Goal: Information Seeking & Learning: Stay updated

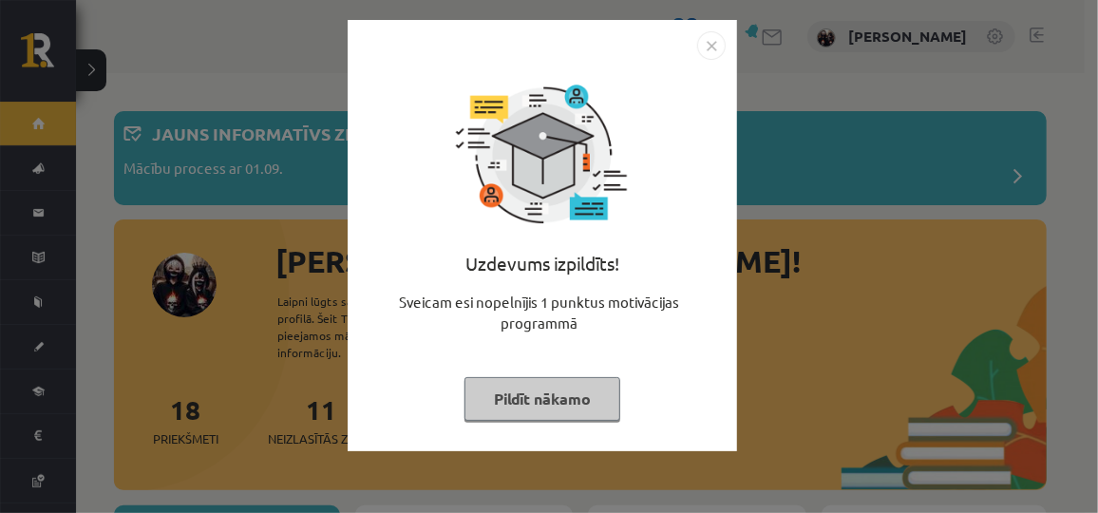
click at [489, 390] on button "Pildīt nākamo" at bounding box center [542, 399] width 156 height 44
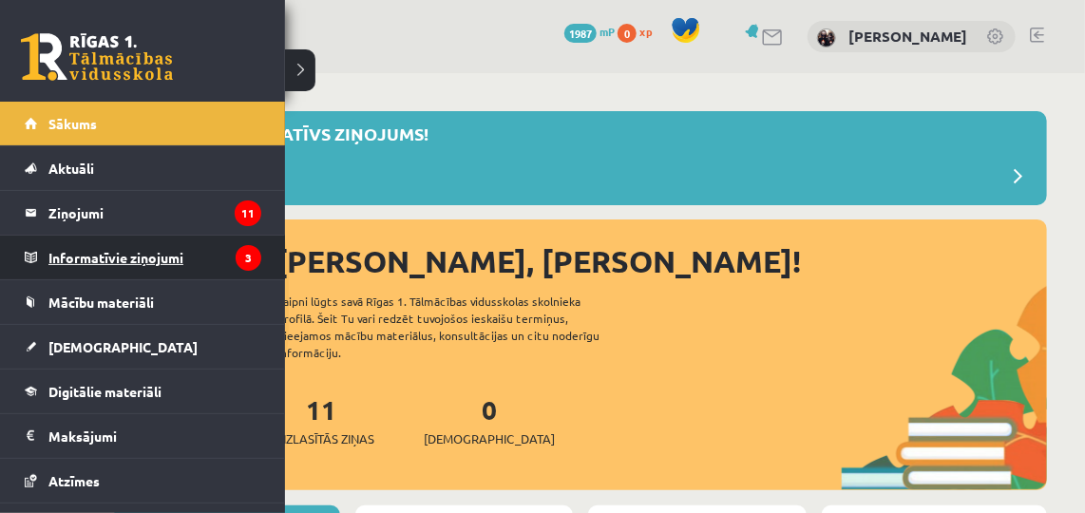
click at [98, 269] on legend "Informatīvie ziņojumi 3" at bounding box center [154, 258] width 213 height 44
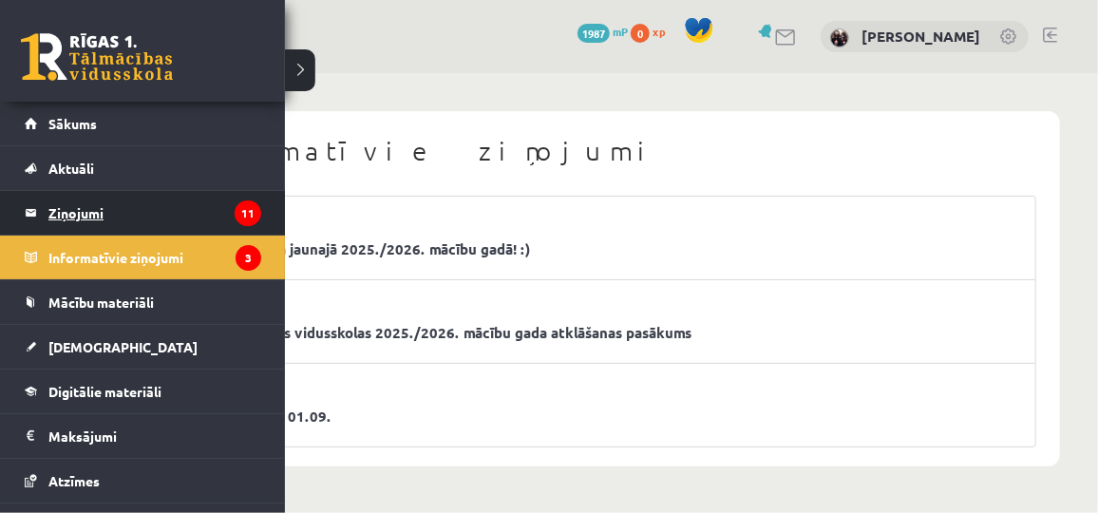
click at [40, 215] on link "Ziņojumi 11" at bounding box center [143, 213] width 236 height 44
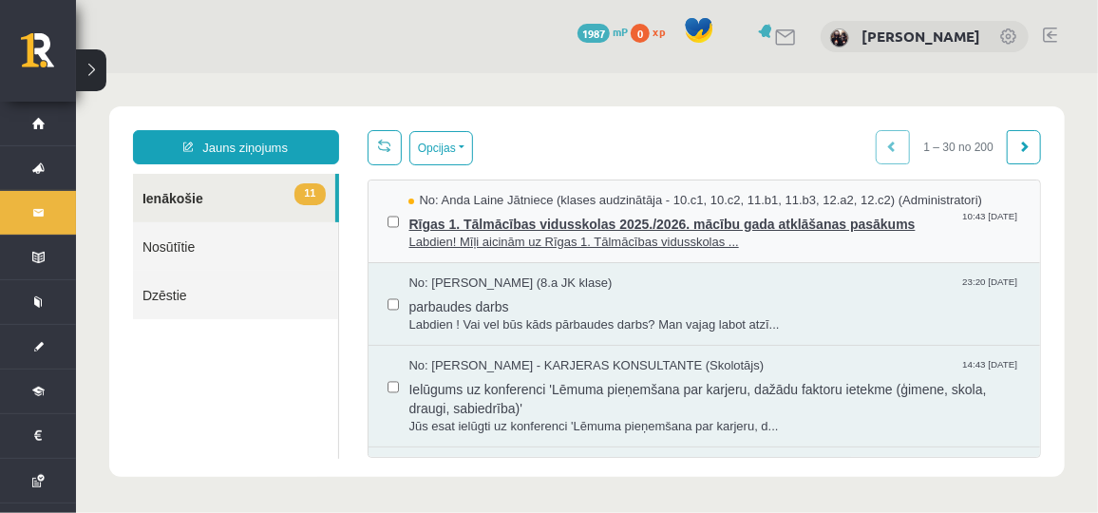
click at [505, 228] on span "Rīgas 1. Tālmācības vidusskolas 2025./2026. mācību gada atklāšanas pasākums" at bounding box center [713, 221] width 613 height 24
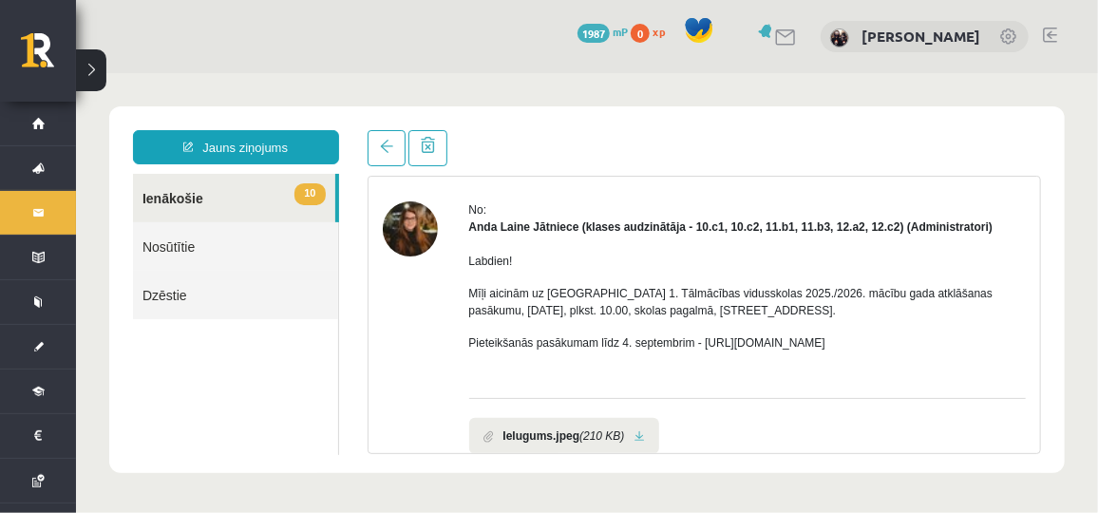
scroll to position [80, 0]
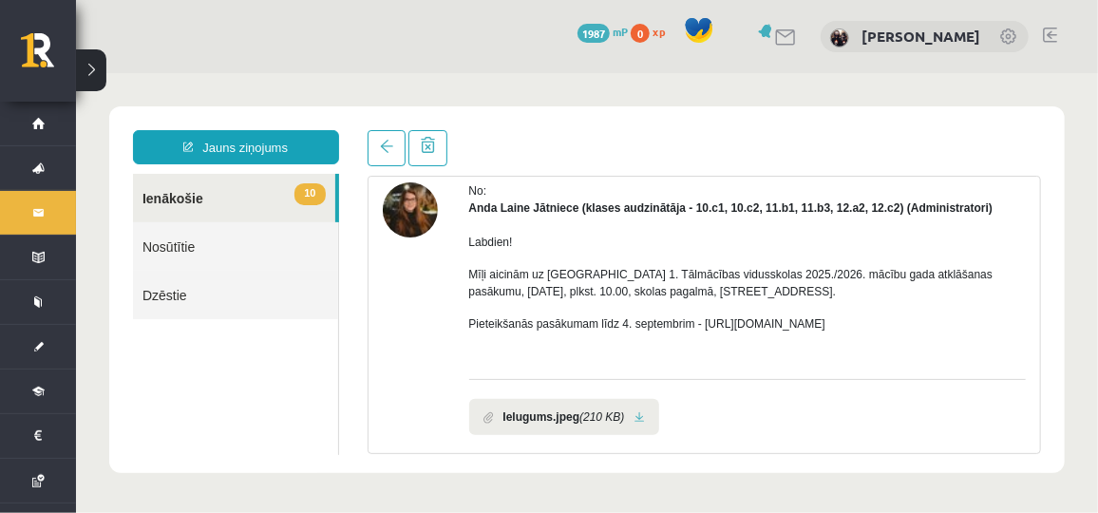
click at [637, 410] on link at bounding box center [638, 416] width 10 height 12
click at [237, 185] on link "10 Ienākošie" at bounding box center [233, 197] width 202 height 48
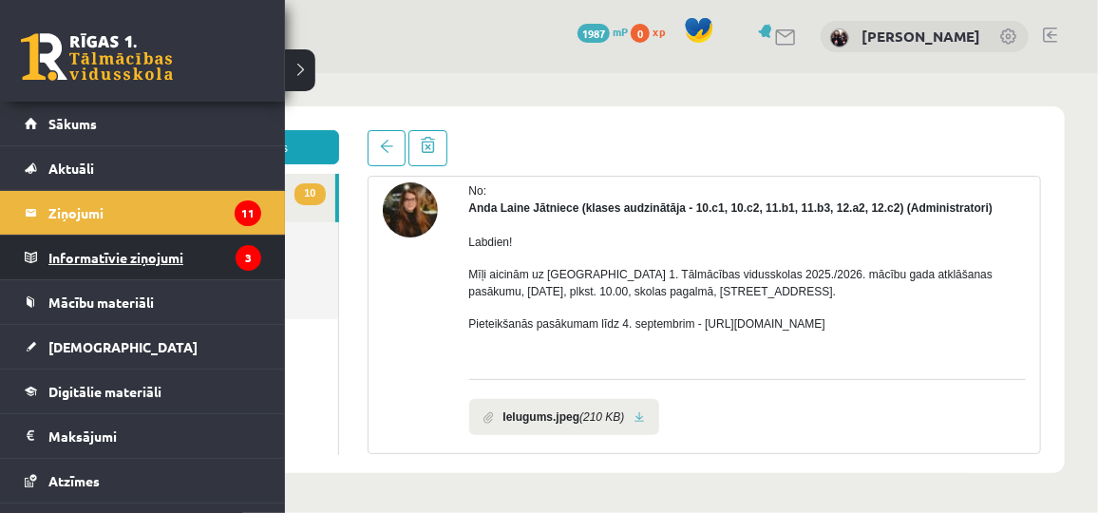
click at [58, 265] on legend "Informatīvie ziņojumi 3" at bounding box center [154, 258] width 213 height 44
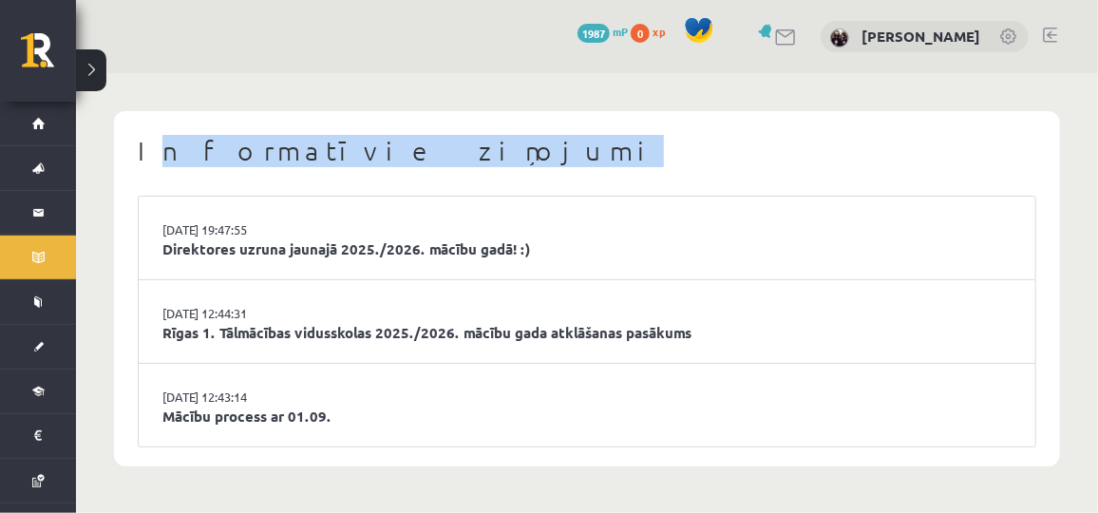
drag, startPoint x: 142, startPoint y: 150, endPoint x: 409, endPoint y: 169, distance: 267.5
click at [409, 169] on div "Informatīvie ziņojumi" at bounding box center [587, 154] width 898 height 38
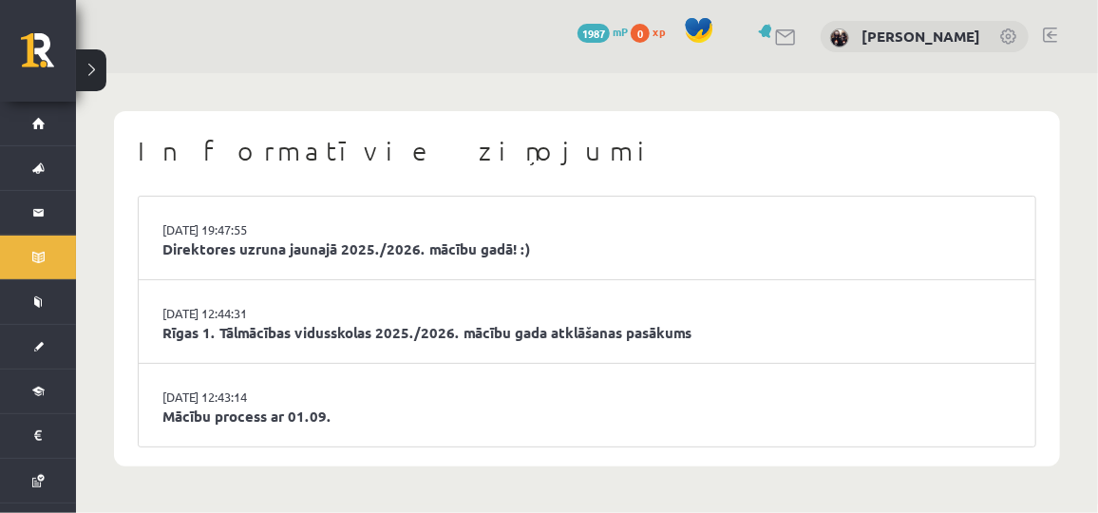
drag, startPoint x: 409, startPoint y: 169, endPoint x: 294, endPoint y: 68, distance: 152.8
click at [294, 68] on div "10 Dāvanas 1987 mP 0 xp Rolands Lokmanis" at bounding box center [587, 36] width 1022 height 73
click at [410, 245] on link "Direktores uzruna jaunajā 2025./2026. mācību gadā! :)" at bounding box center [586, 249] width 849 height 22
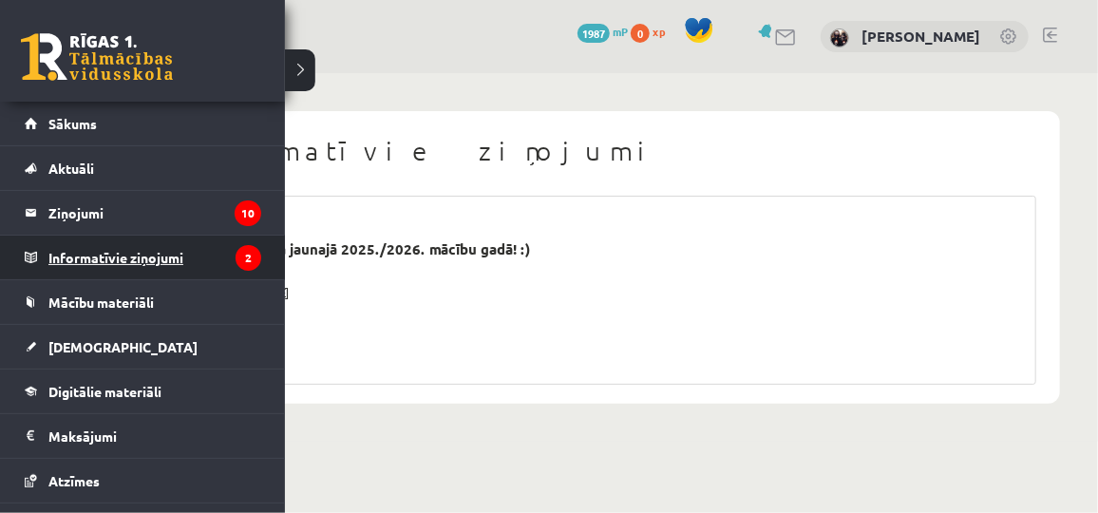
click at [96, 245] on legend "Informatīvie ziņojumi 2" at bounding box center [154, 258] width 213 height 44
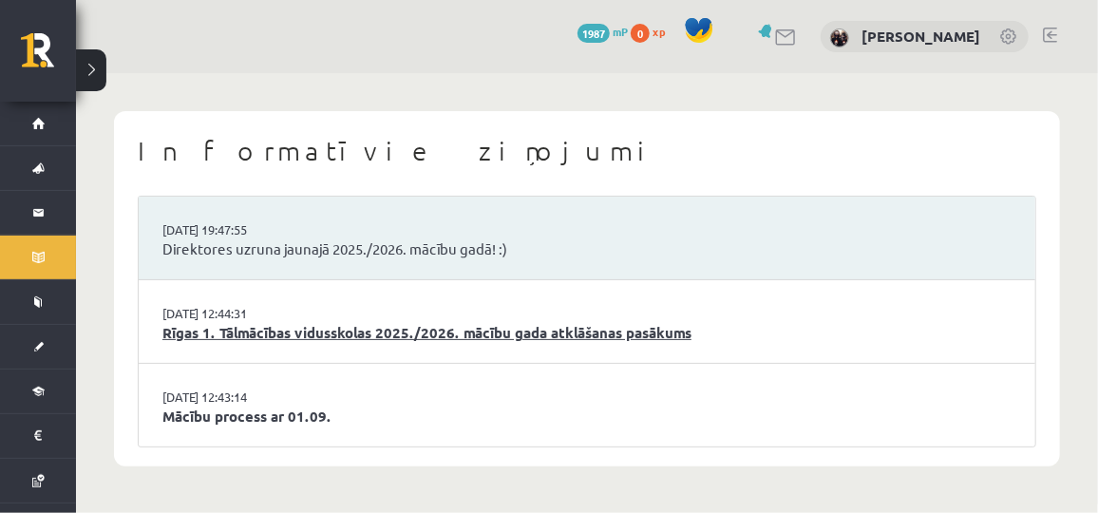
click at [308, 330] on link "Rīgas 1. Tālmācības vidusskolas 2025./2026. mācību gada atklāšanas pasākums" at bounding box center [586, 333] width 849 height 22
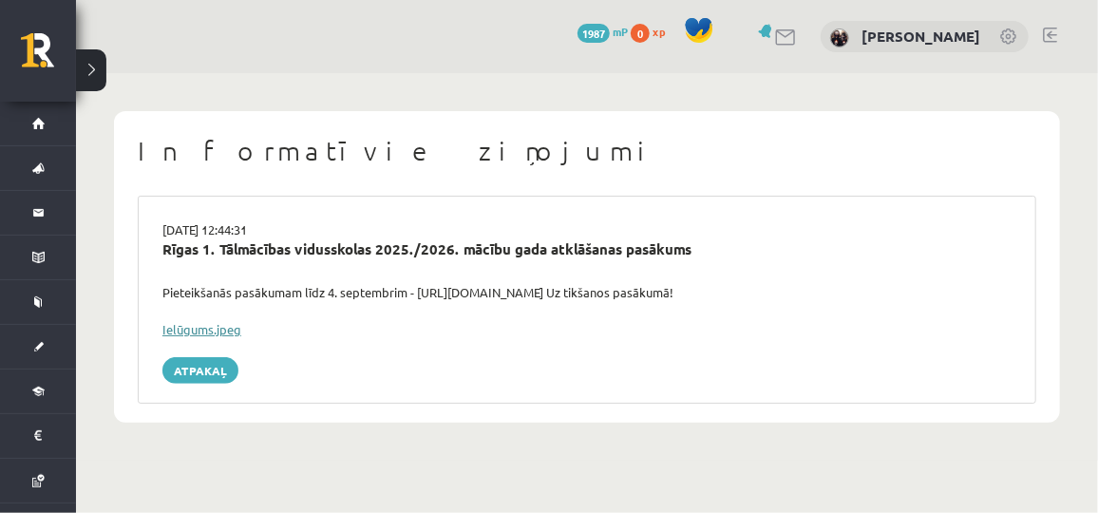
click at [204, 329] on link "Ielūgums.jpeg" at bounding box center [201, 329] width 79 height 16
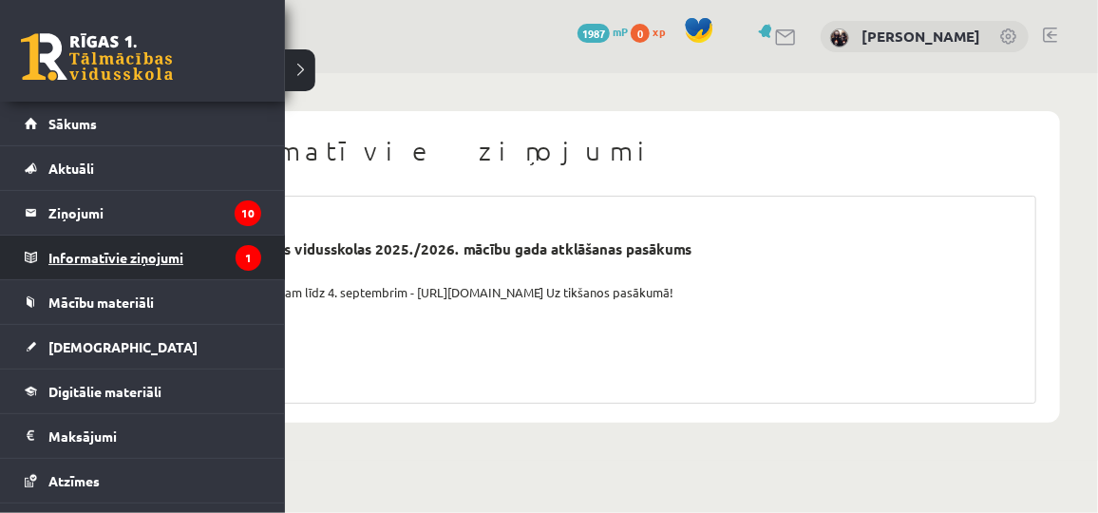
click at [158, 271] on legend "Informatīvie ziņojumi 1" at bounding box center [154, 258] width 213 height 44
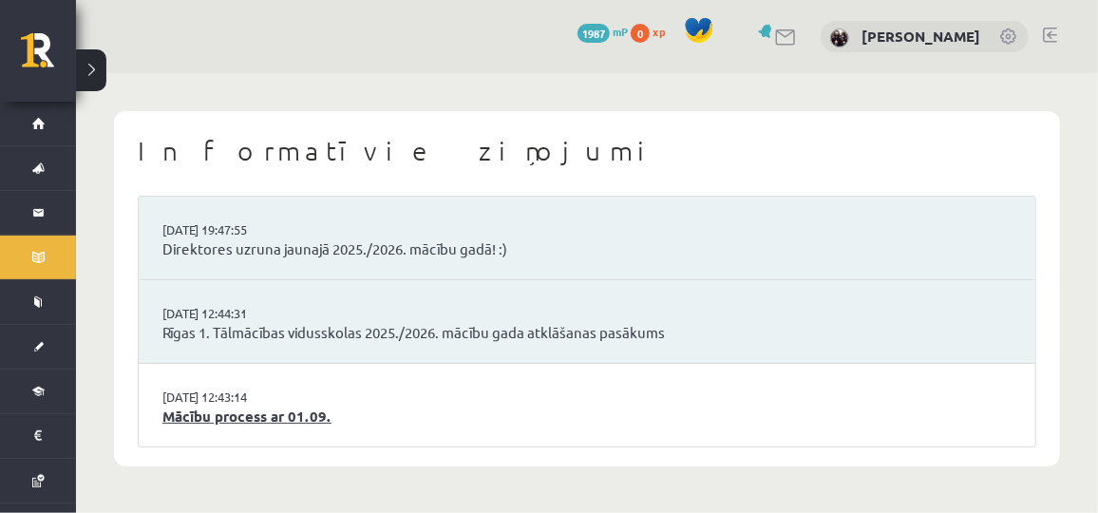
click at [265, 425] on link "Mācību process ar 01.09." at bounding box center [586, 417] width 849 height 22
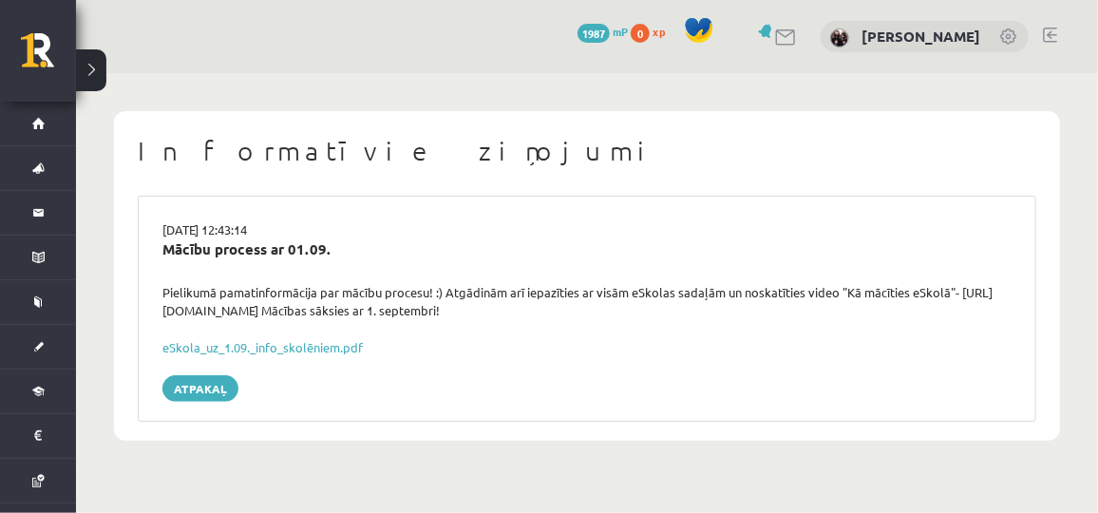
click at [1046, 34] on link at bounding box center [1050, 35] width 14 height 15
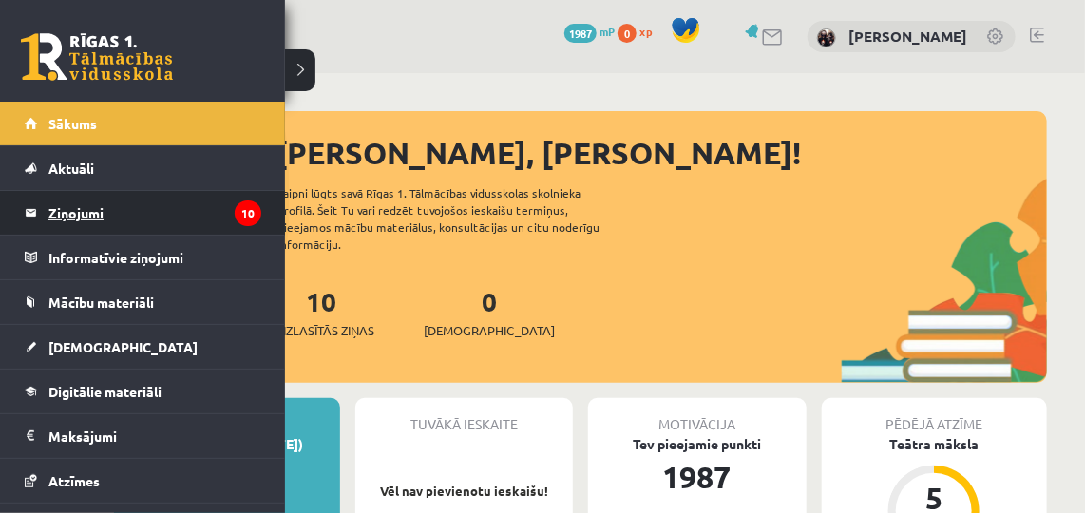
click at [76, 208] on legend "Ziņojumi 10" at bounding box center [154, 213] width 213 height 44
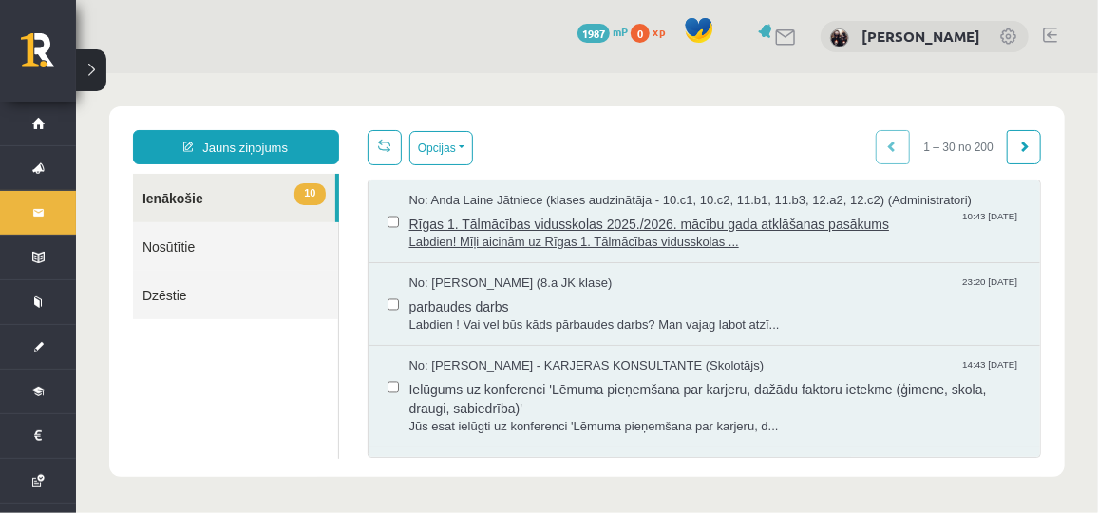
click at [473, 247] on span "Labdien! Mīļi aicinām uz Rīgas 1. Tālmācības vidusskolas ..." at bounding box center [713, 242] width 613 height 18
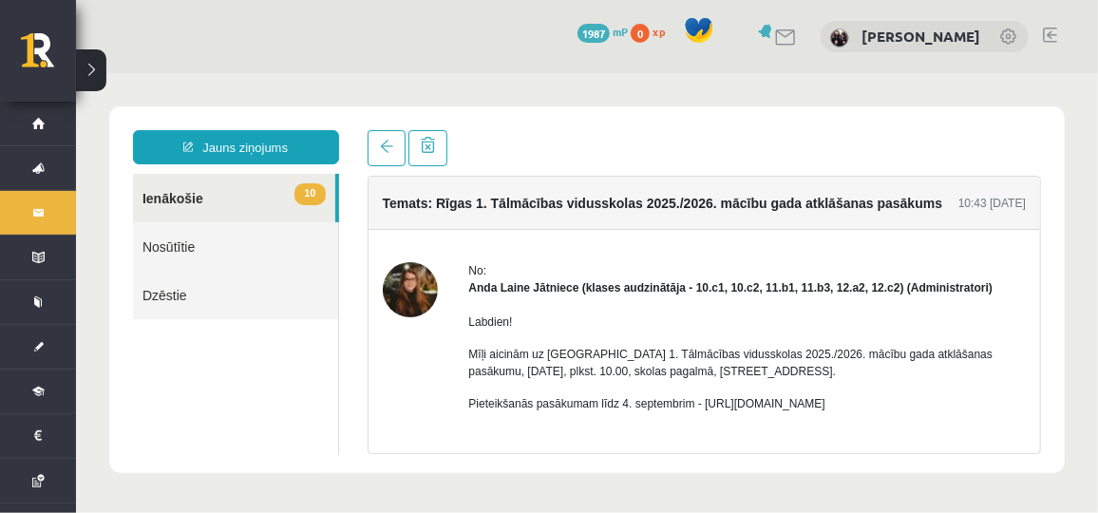
click at [1046, 31] on link at bounding box center [1050, 35] width 14 height 15
